Goal: Task Accomplishment & Management: Use online tool/utility

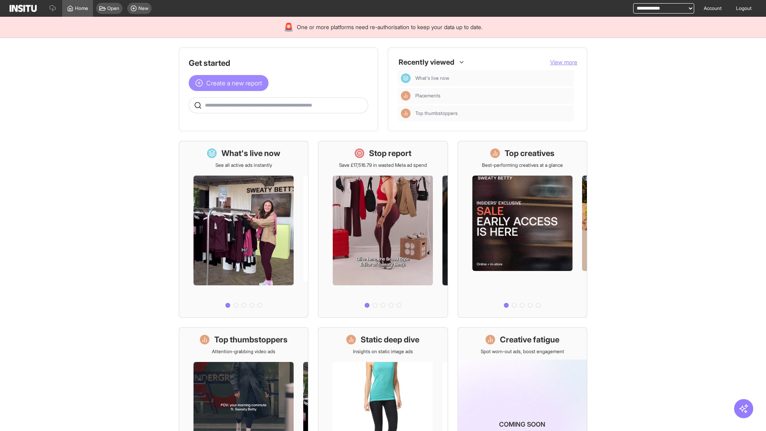
click at [231, 83] on span "Create a new report" at bounding box center [234, 83] width 56 height 10
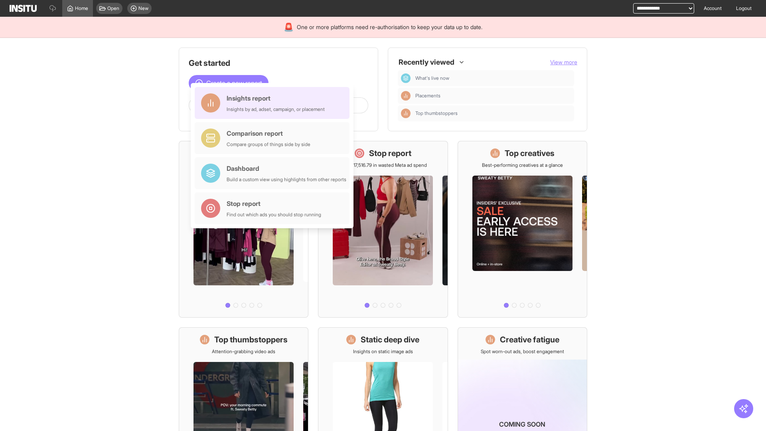
click at [274, 103] on div "Insights report Insights by ad, adset, campaign, or placement" at bounding box center [276, 102] width 98 height 19
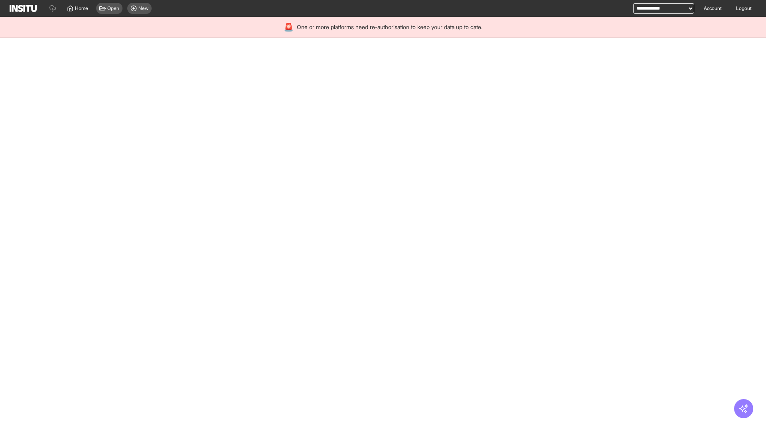
select select "**"
